Goal: Transaction & Acquisition: Purchase product/service

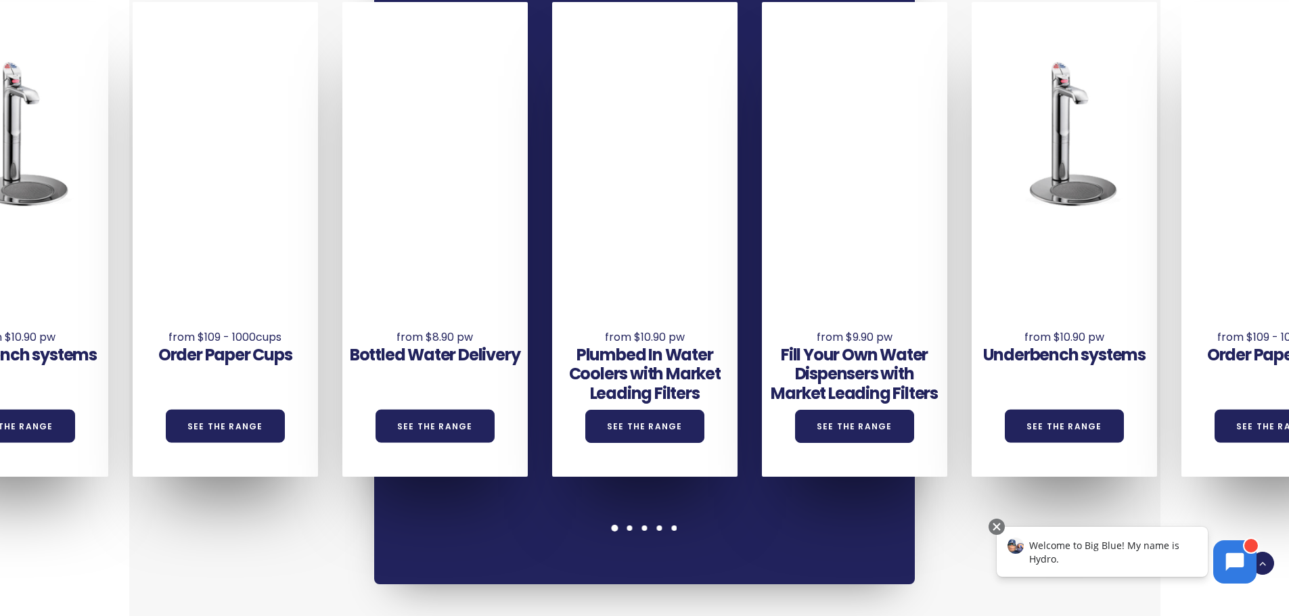
scroll to position [1015, 0]
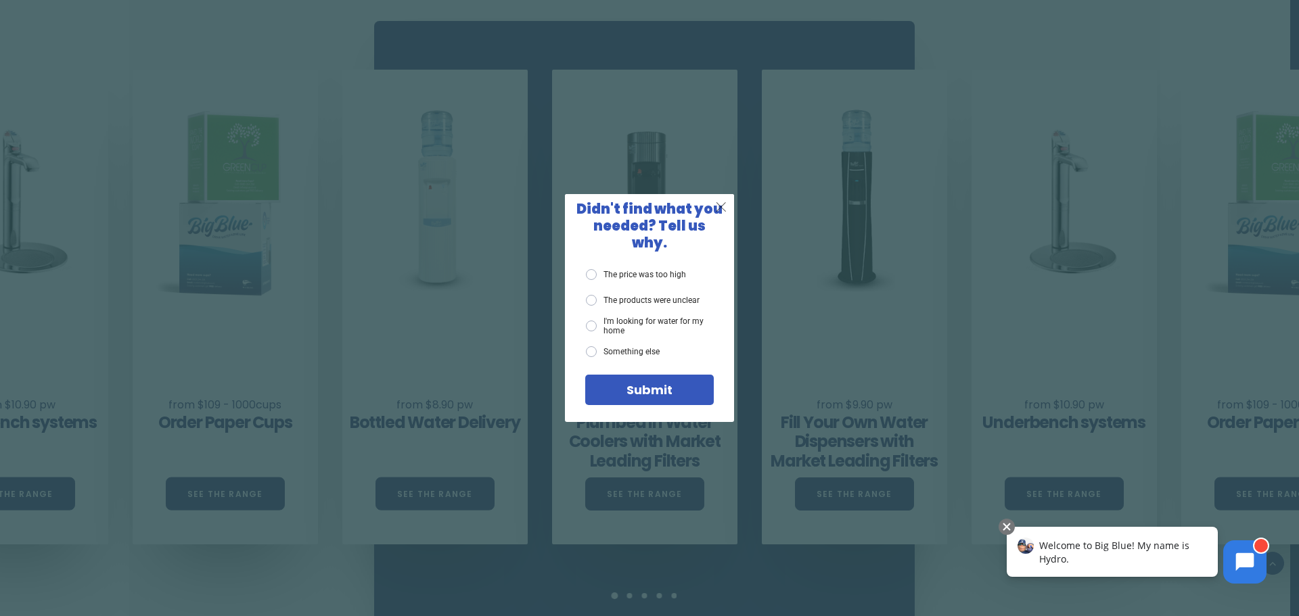
click at [719, 213] on span "X" at bounding box center [721, 206] width 12 height 17
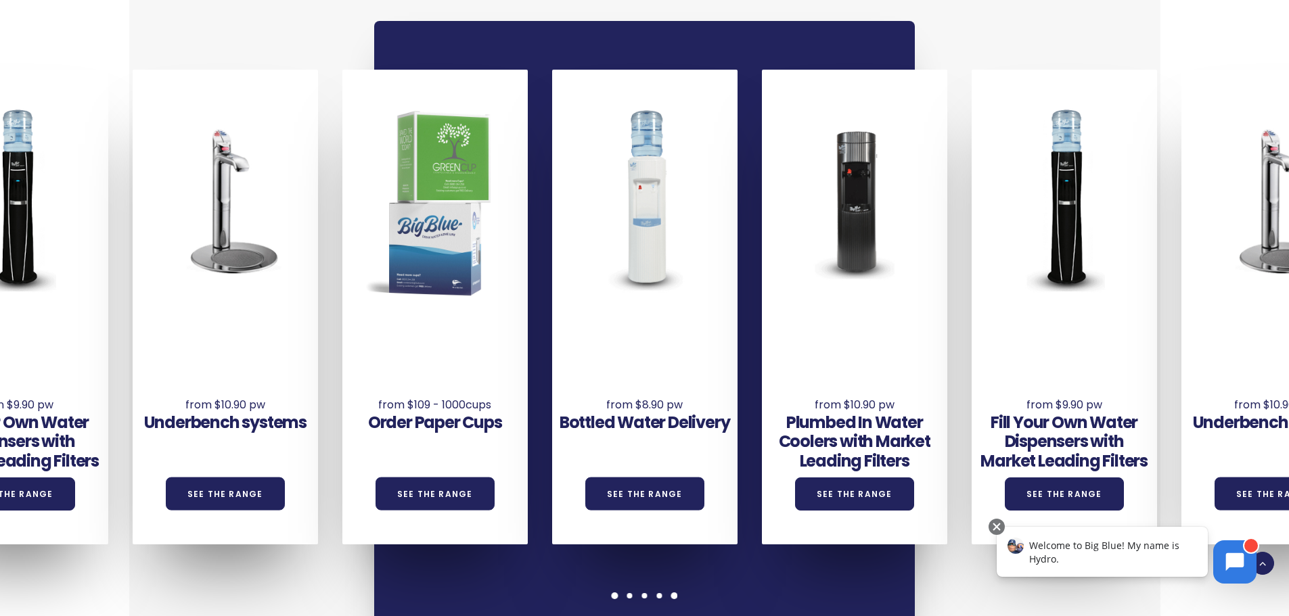
click at [614, 593] on span at bounding box center [615, 596] width 7 height 7
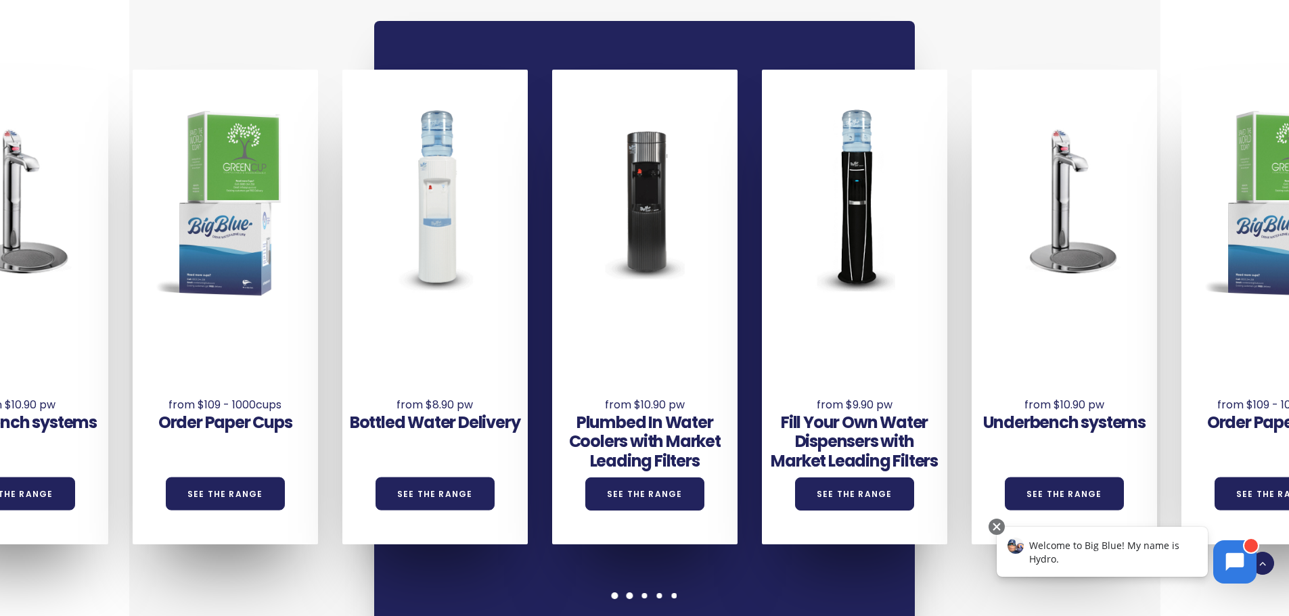
click at [624, 593] on div at bounding box center [629, 596] width 15 height 7
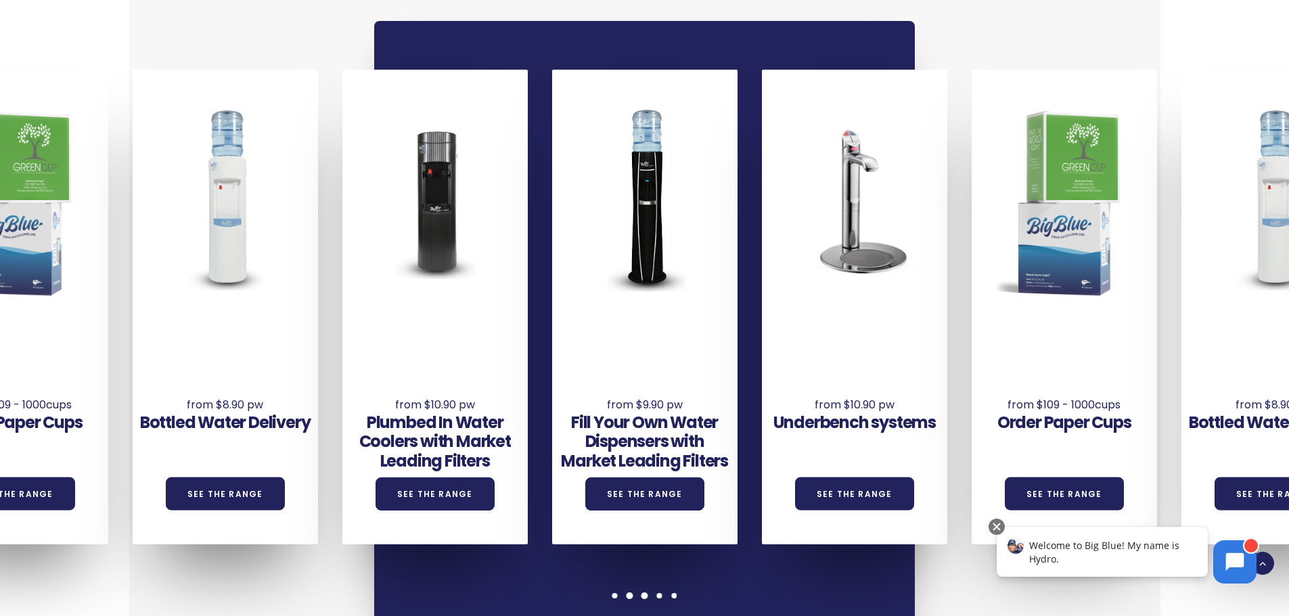
click at [637, 593] on div at bounding box center [644, 596] width 15 height 7
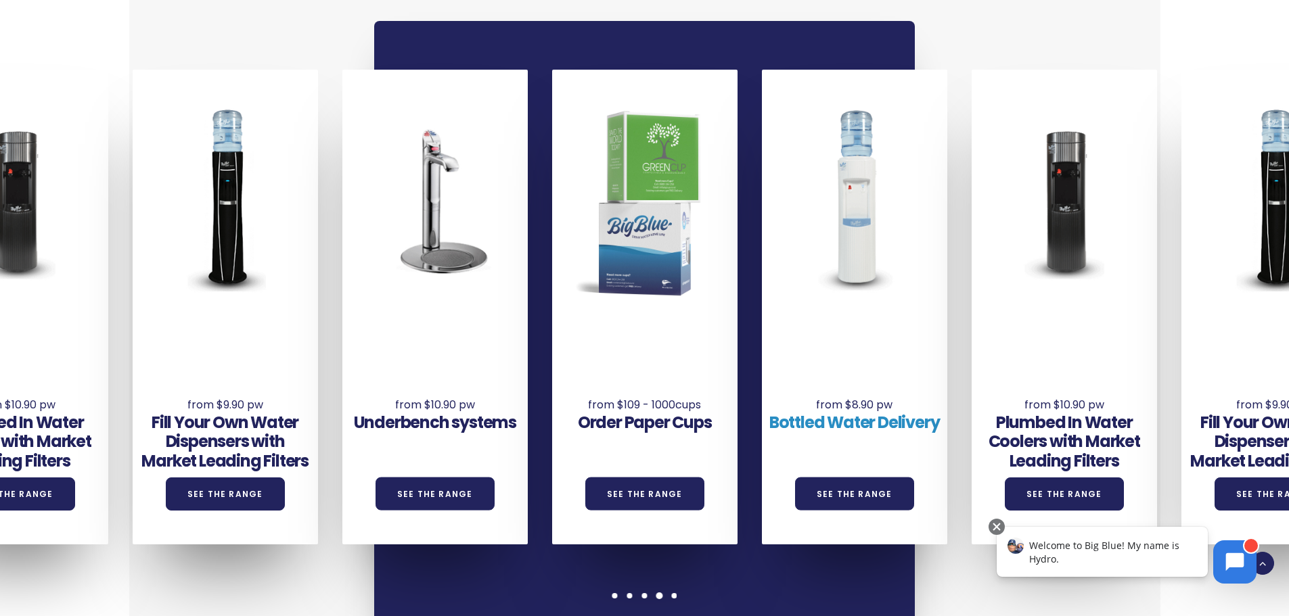
click at [877, 411] on link "Bottled Water Delivery" at bounding box center [854, 422] width 170 height 22
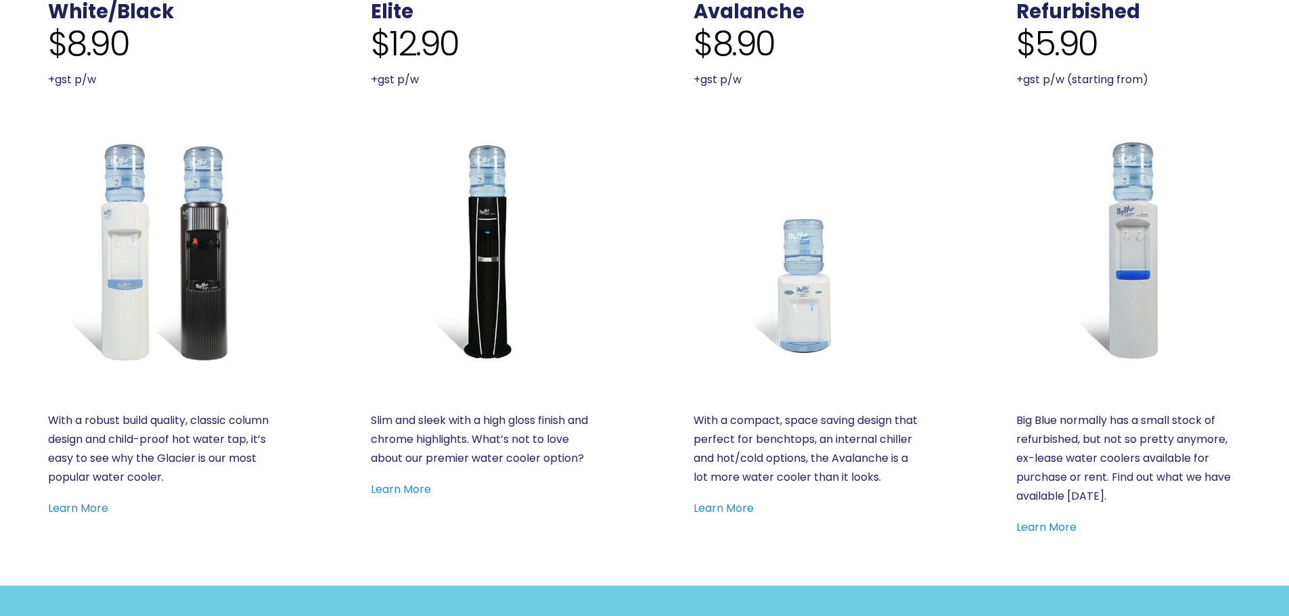
scroll to position [541, 0]
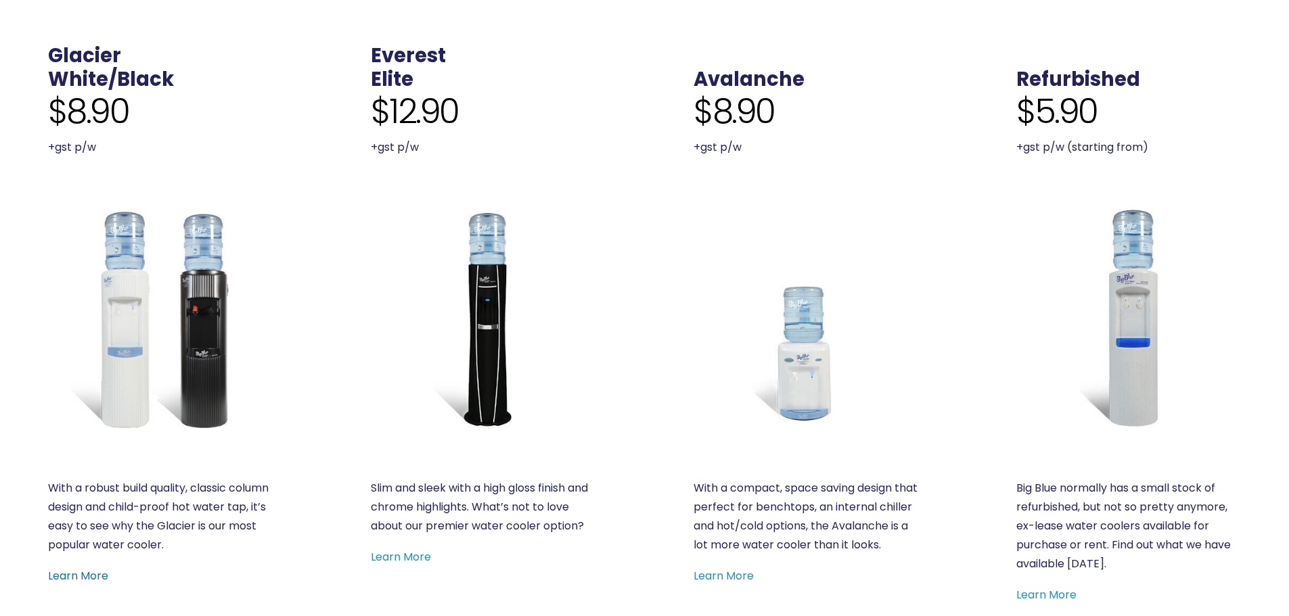
click at [81, 575] on link "Learn More" at bounding box center [78, 576] width 60 height 16
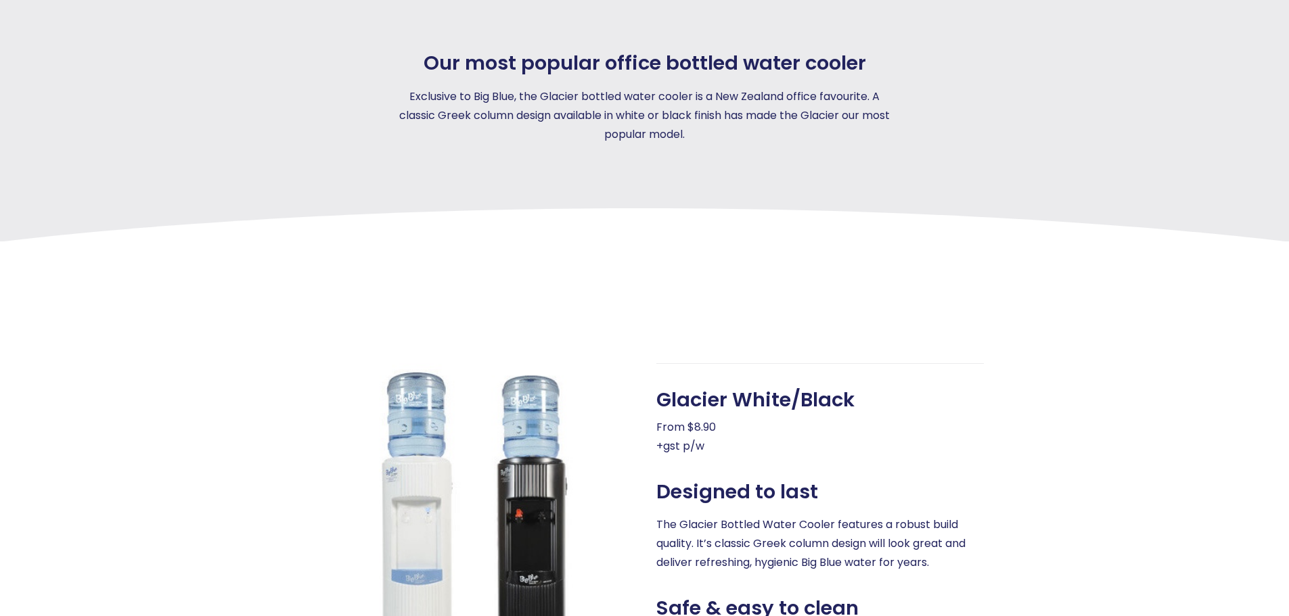
scroll to position [406, 0]
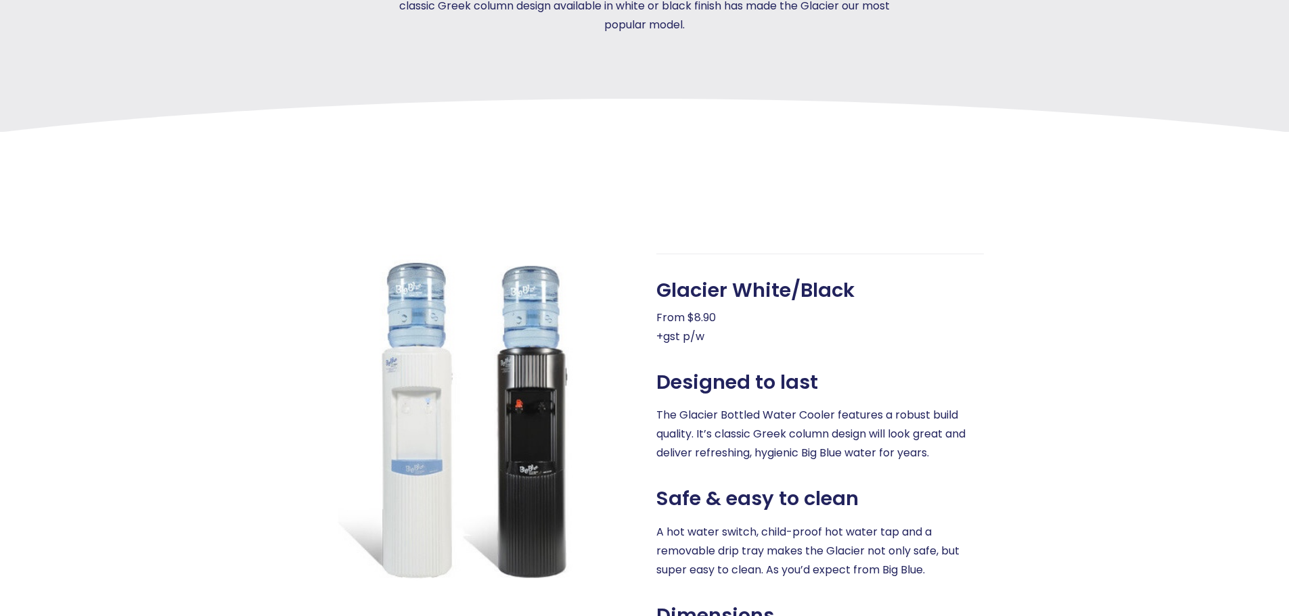
click at [237, 347] on div at bounding box center [193, 513] width 176 height 518
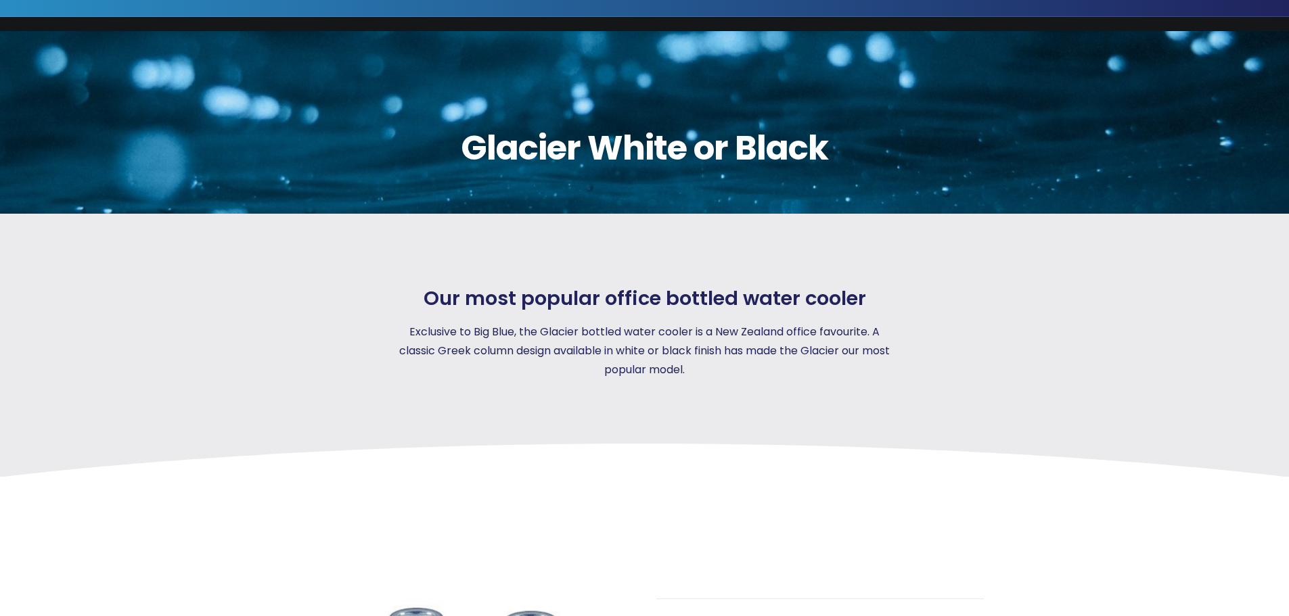
scroll to position [0, 0]
